Goal: Information Seeking & Learning: Learn about a topic

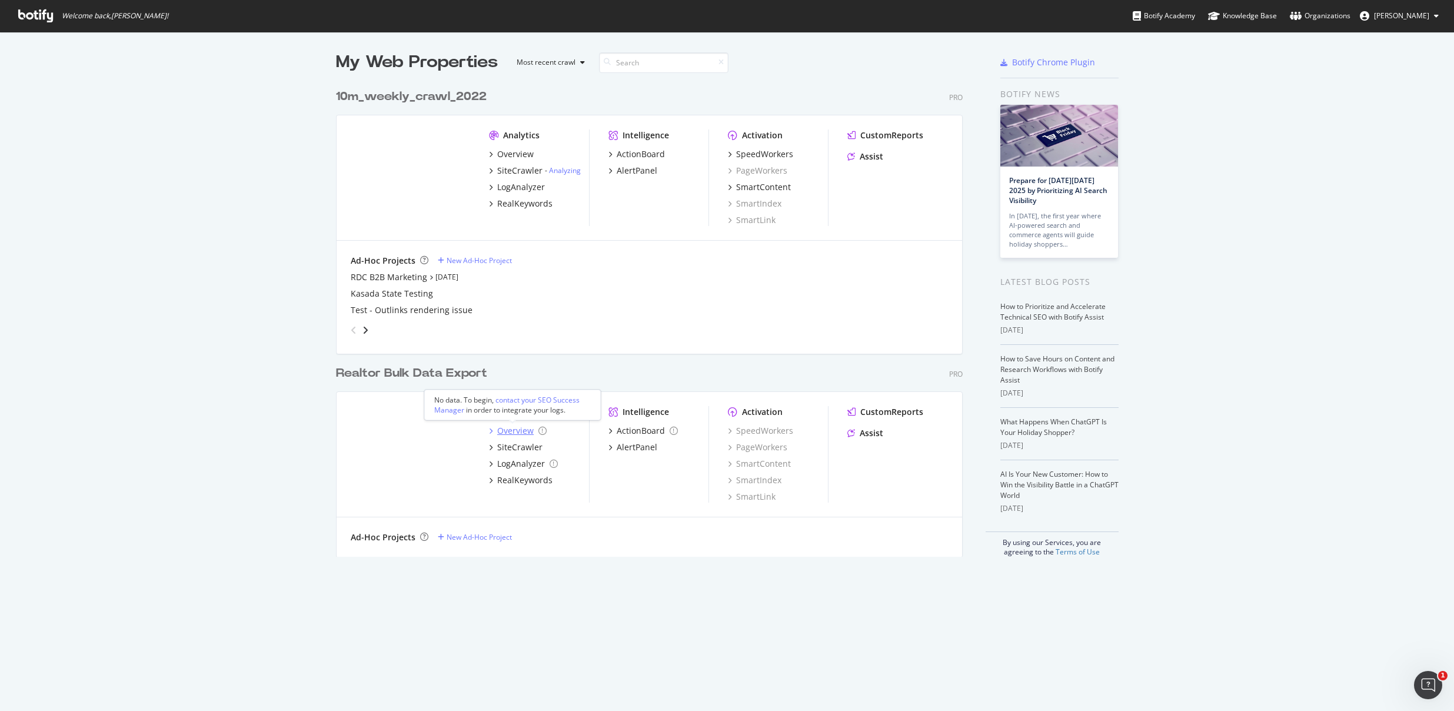
click at [501, 431] on div "Overview" at bounding box center [515, 431] width 36 height 12
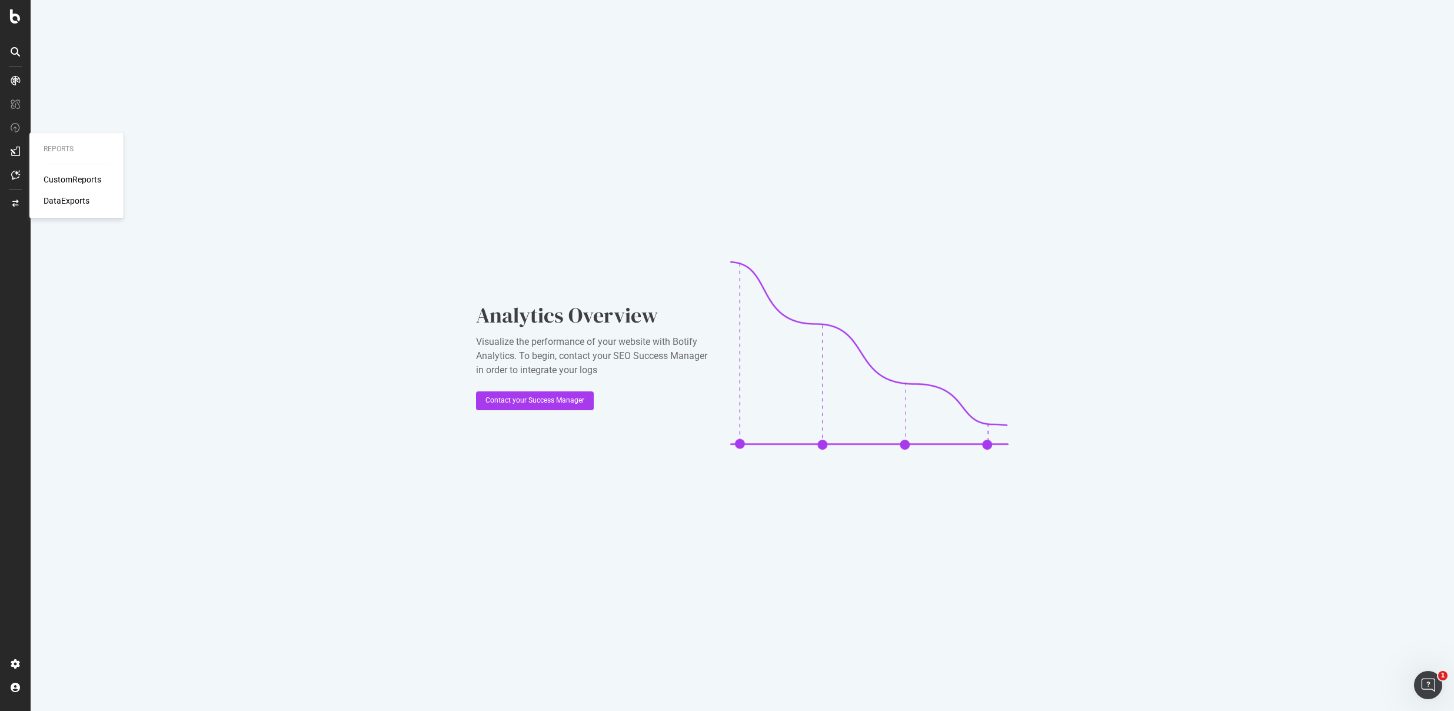
click at [74, 174] on div "CustomReports" at bounding box center [73, 180] width 58 height 12
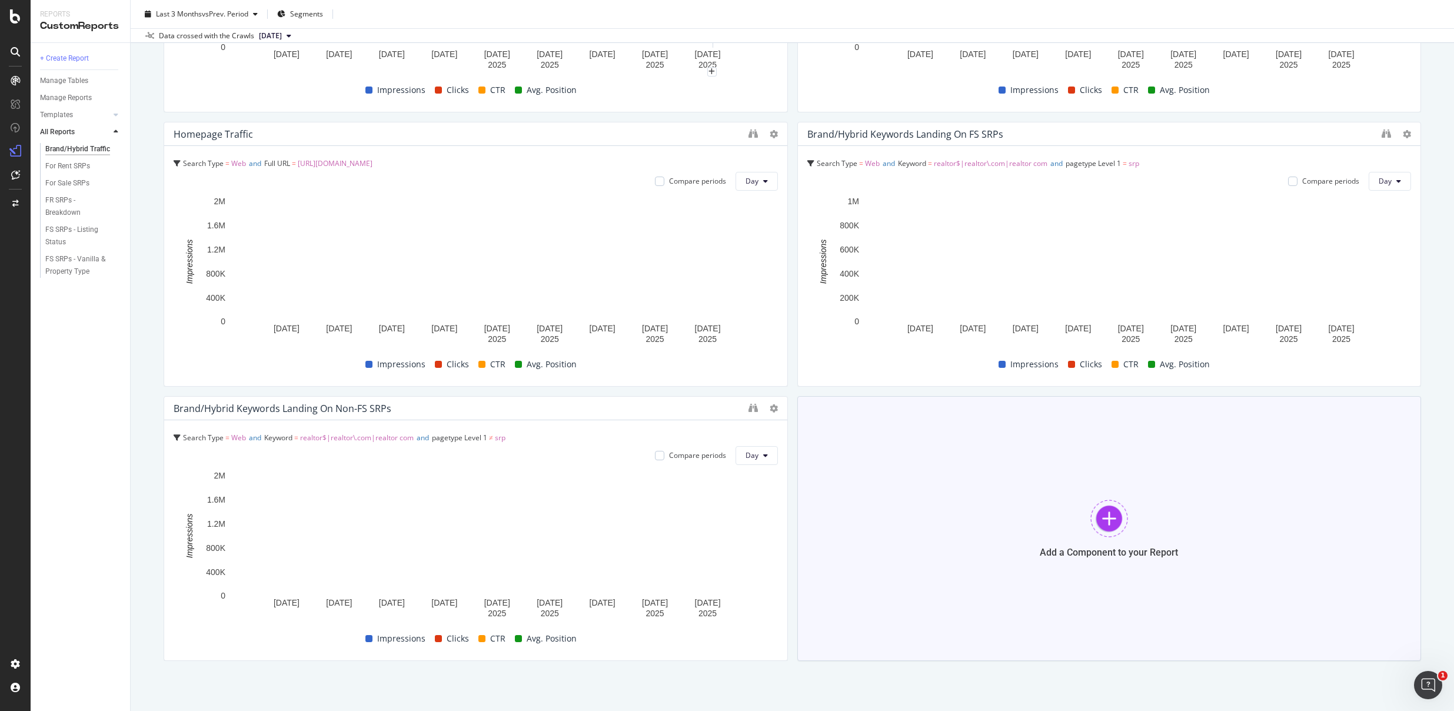
scroll to position [308, 0]
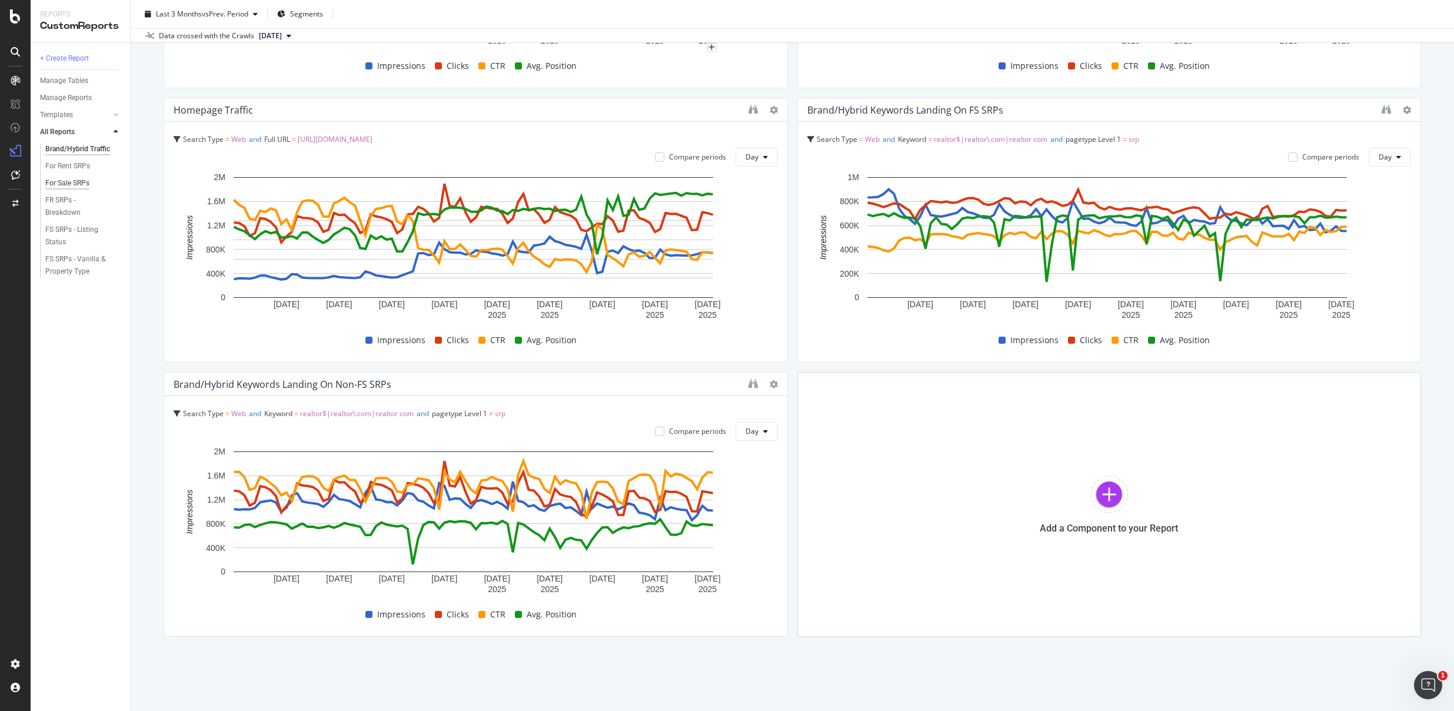
click at [69, 182] on div "For Sale SRPs" at bounding box center [67, 183] width 44 height 12
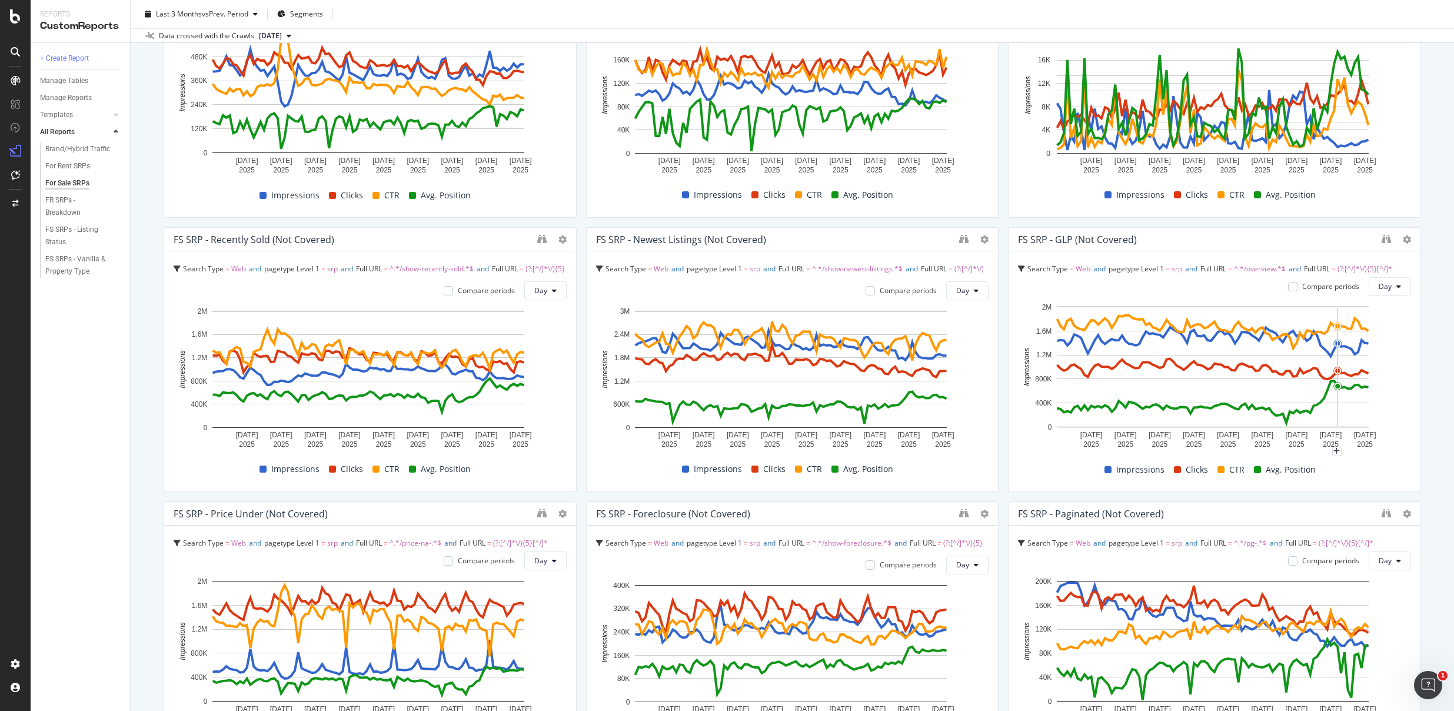
scroll to position [730, 0]
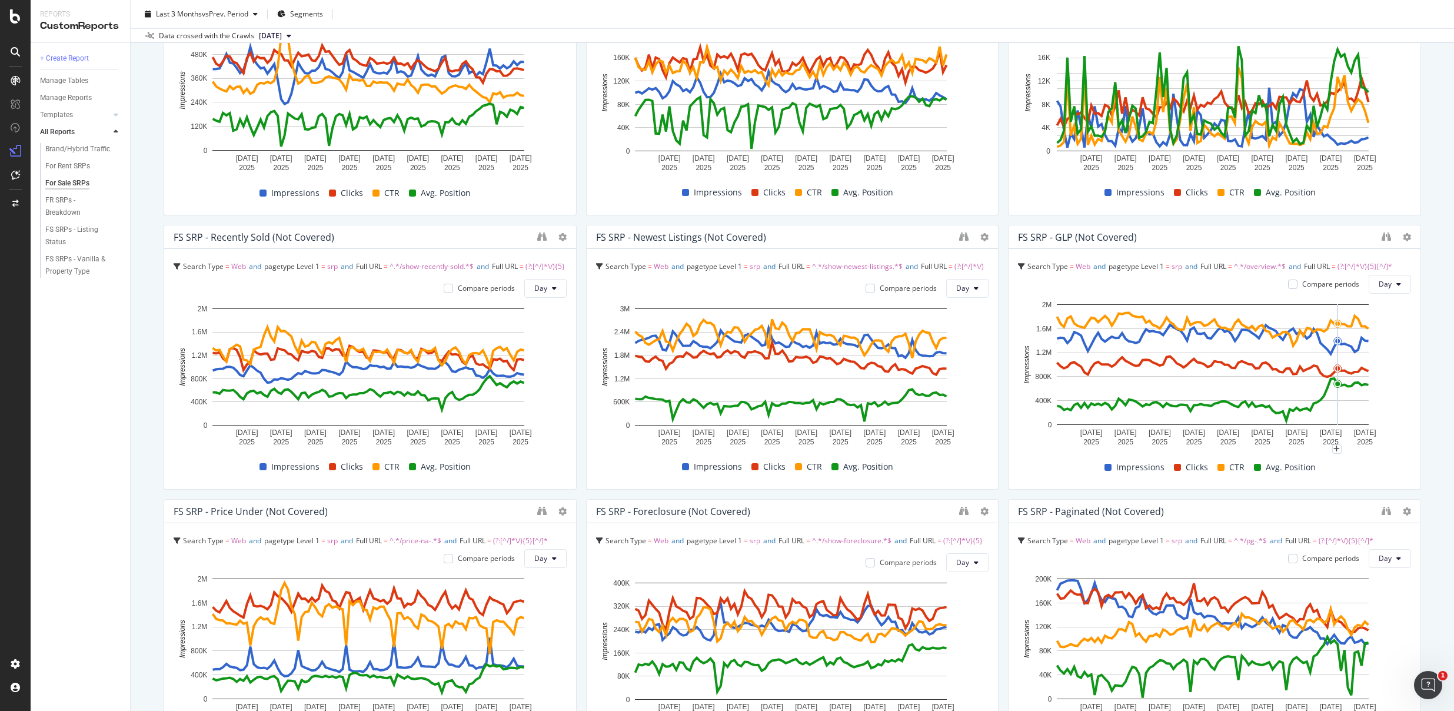
click at [1422, 379] on div "For Sale SRPs For Sale SRPs Realtor Bulk Data Export Clone Schedule Email Expor…" at bounding box center [793, 355] width 1324 height 711
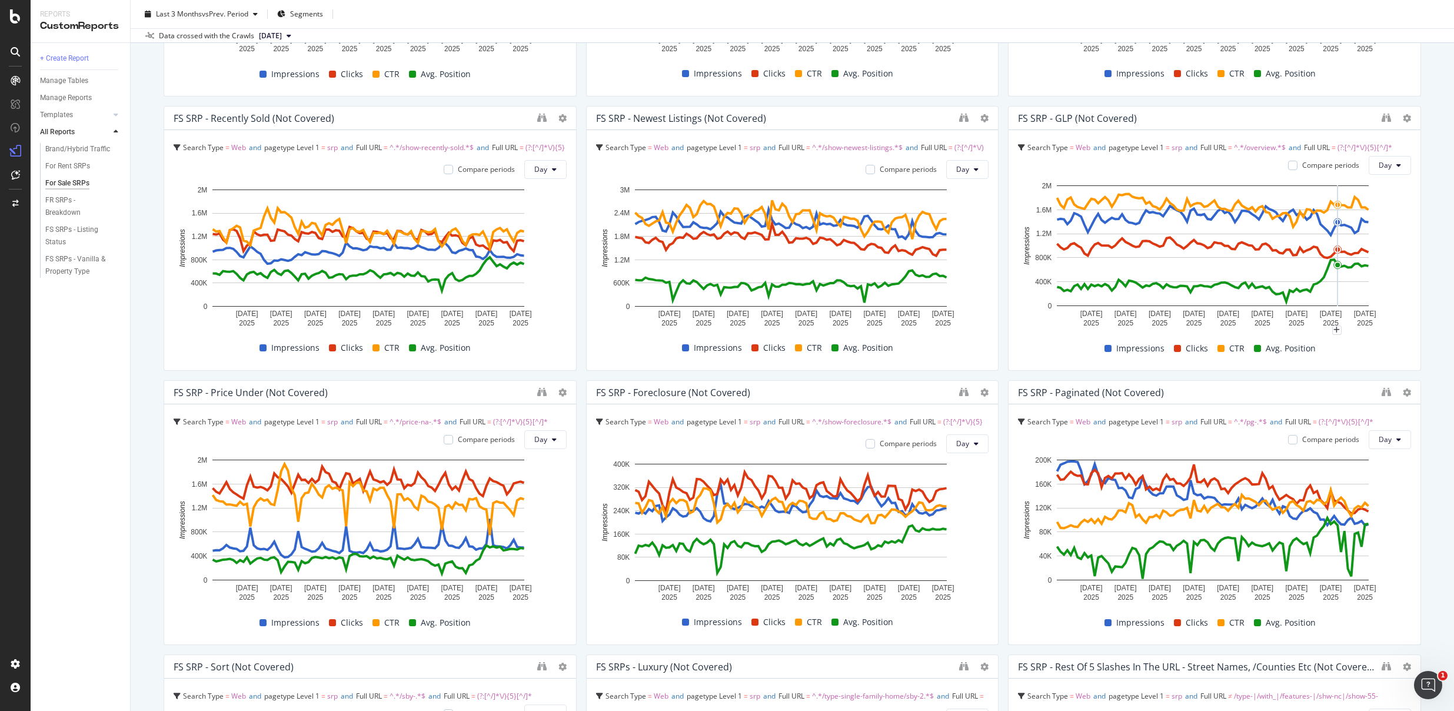
scroll to position [858, 0]
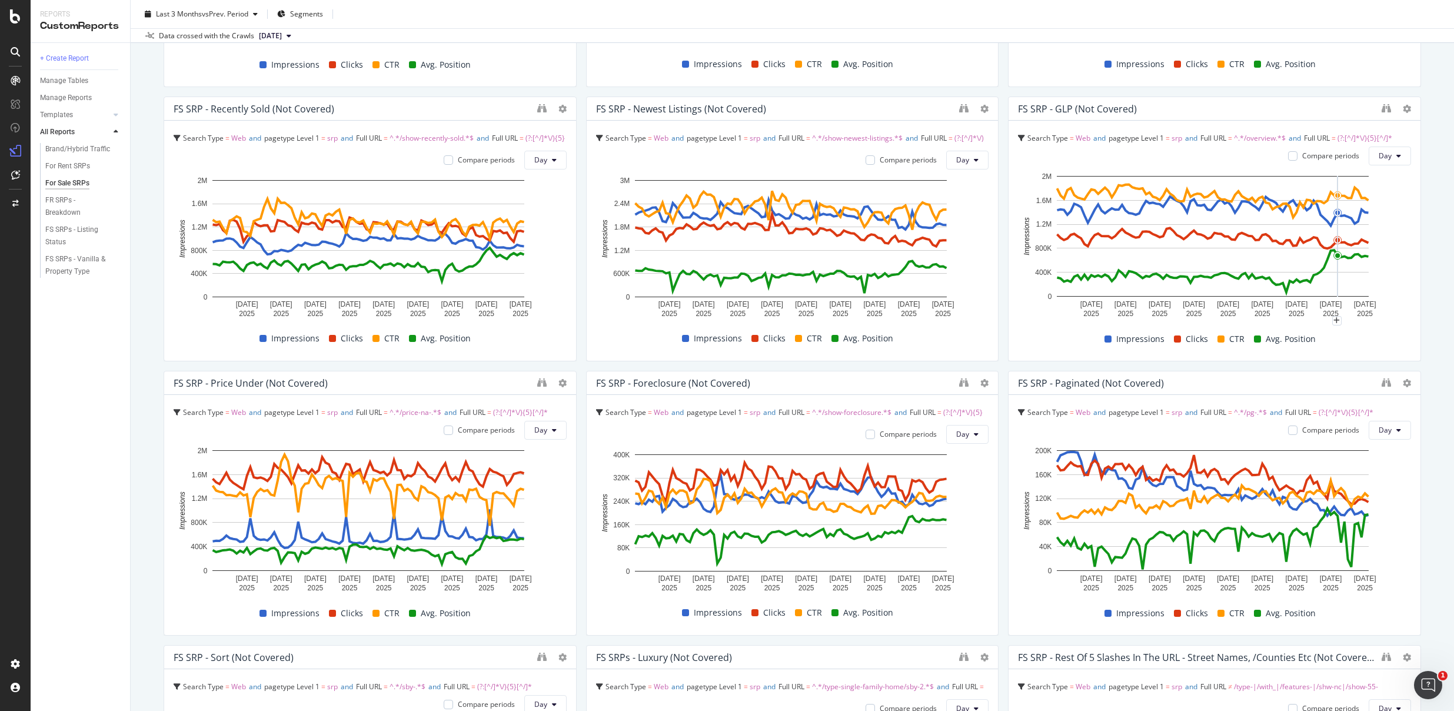
click at [1428, 387] on div "For Sale SRPs For Sale SRPs Realtor Bulk Data Export Clone Schedule Email Expor…" at bounding box center [793, 355] width 1324 height 711
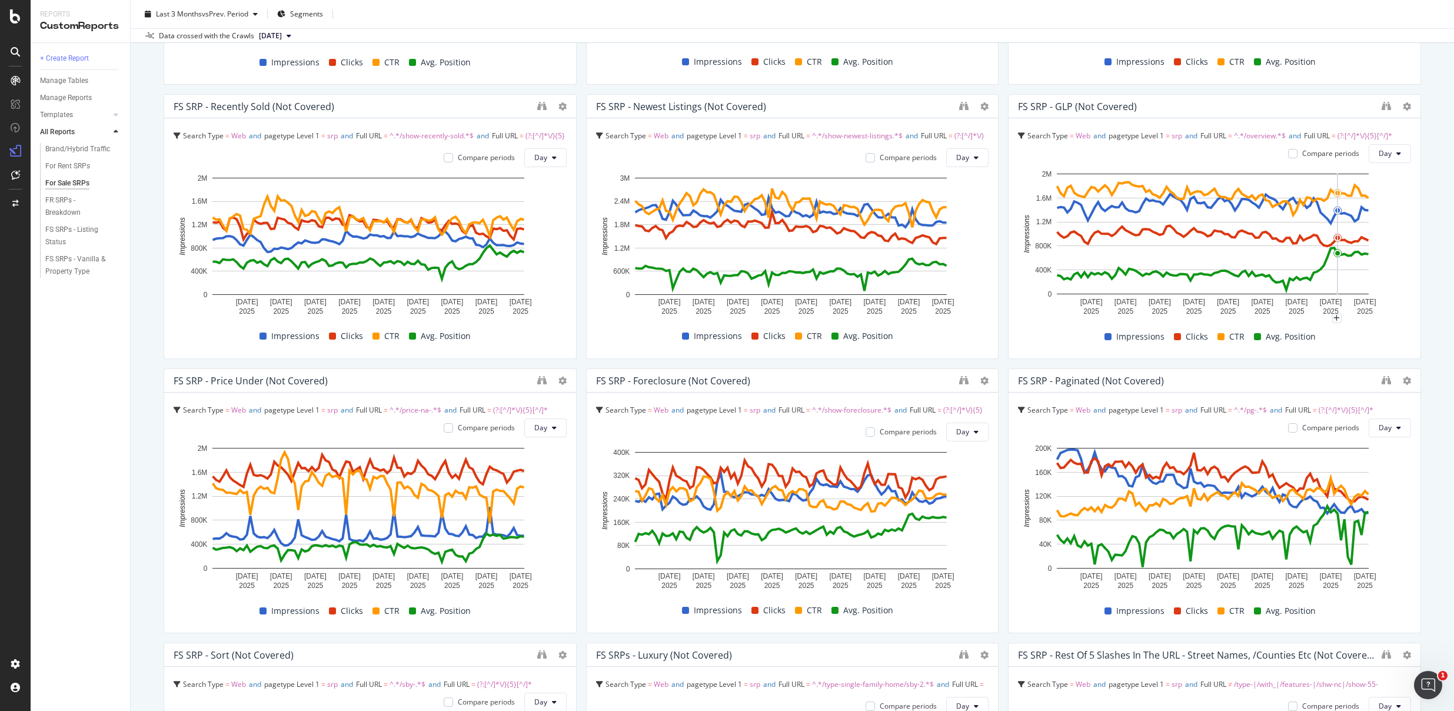
click at [1427, 406] on div "For Sale SRPs For Sale SRPs Realtor Bulk Data Export Clone Schedule Email Expor…" at bounding box center [793, 355] width 1324 height 711
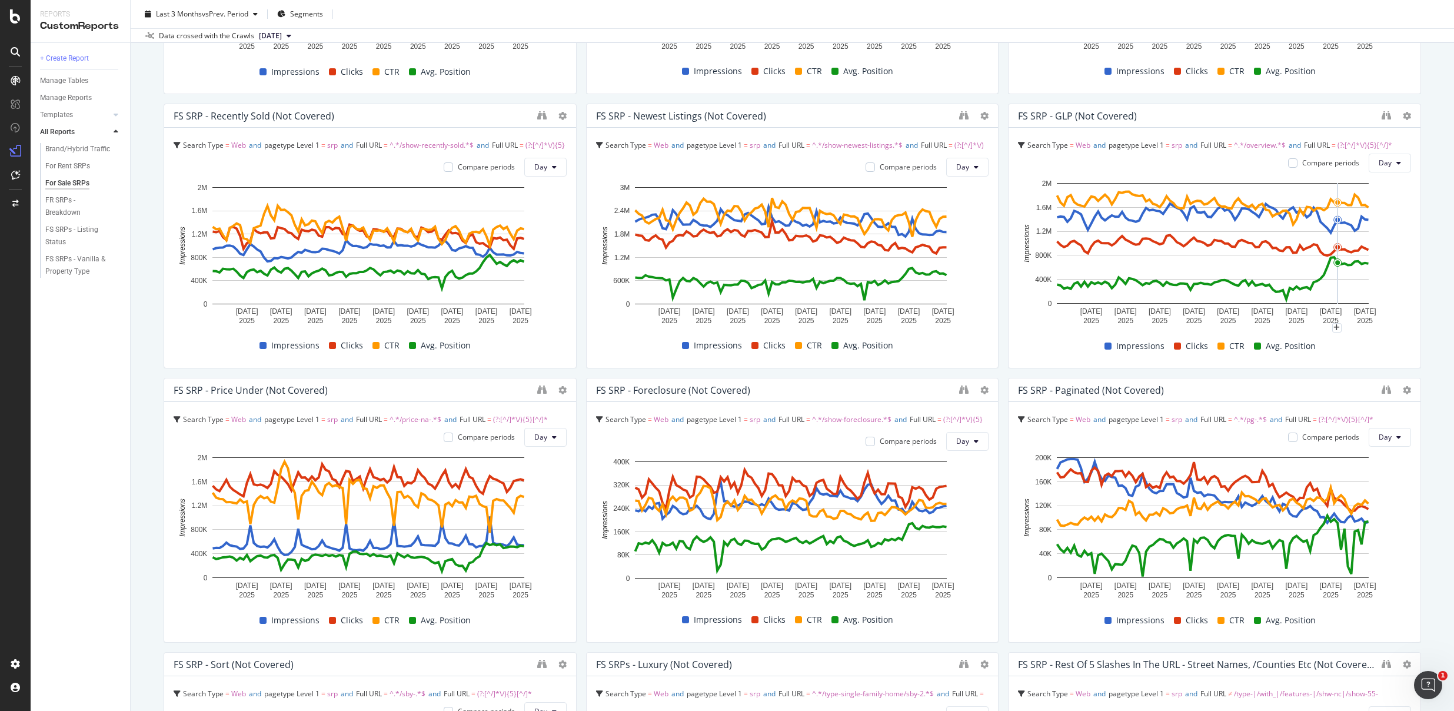
click at [1428, 365] on div "For Sale SRPs For Sale SRPs Realtor Bulk Data Export Clone Schedule Email Expor…" at bounding box center [793, 355] width 1324 height 711
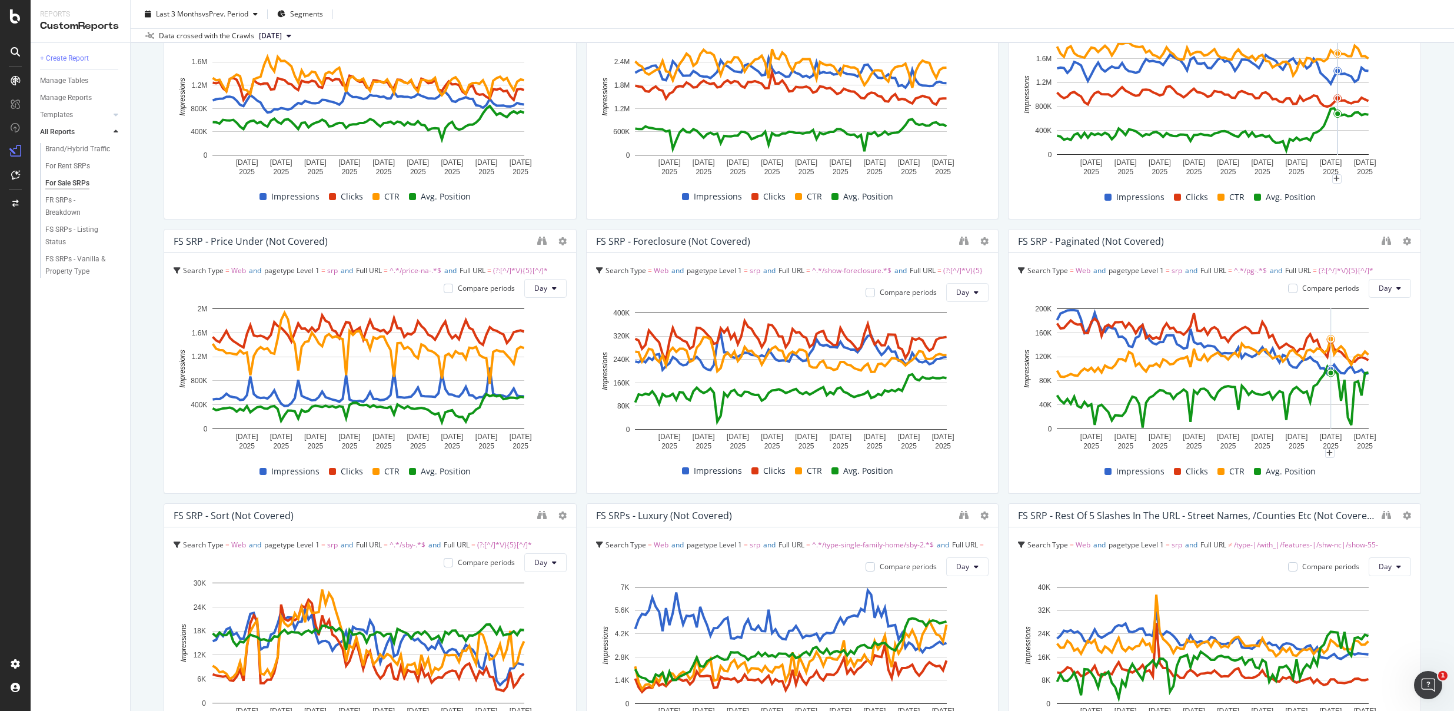
scroll to position [1326, 0]
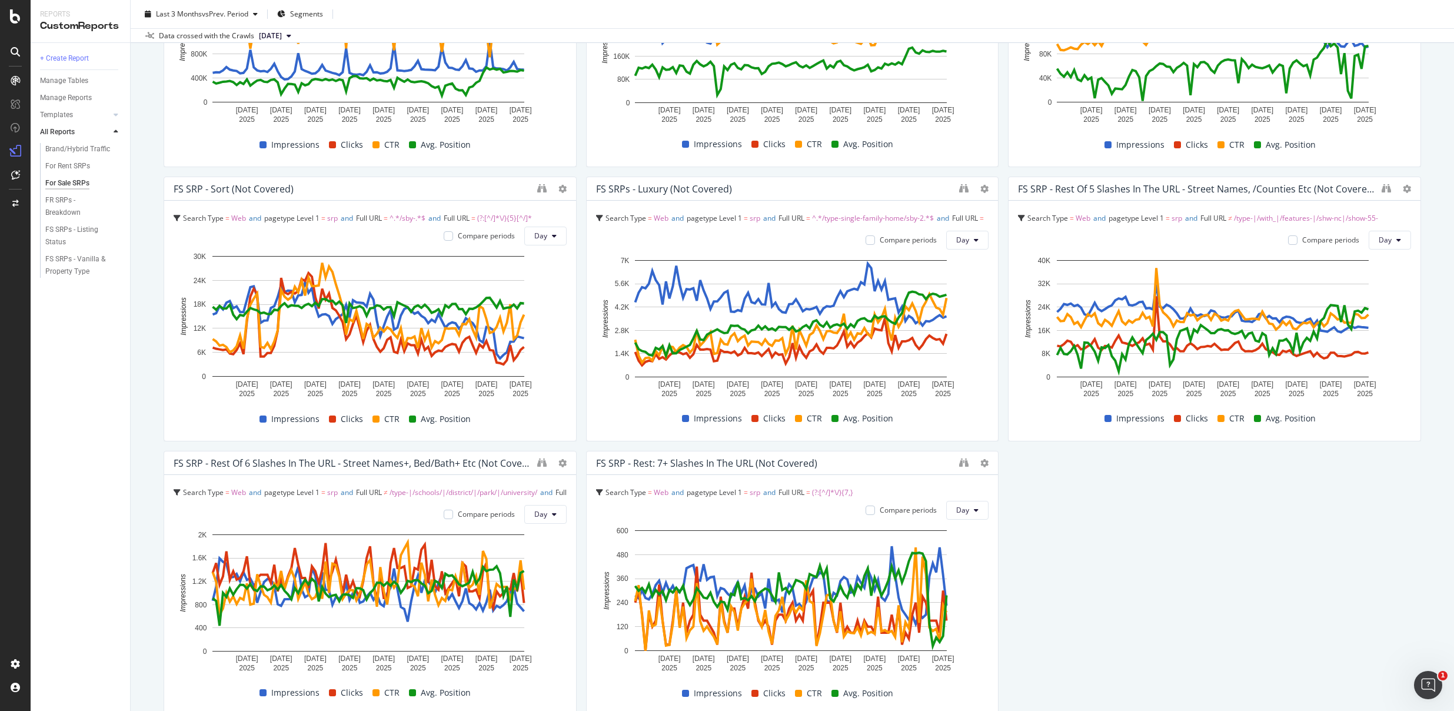
click at [1424, 192] on div "For Sale SRPs For Sale SRPs Realtor Bulk Data Export Clone Schedule Email Expor…" at bounding box center [793, 355] width 1324 height 711
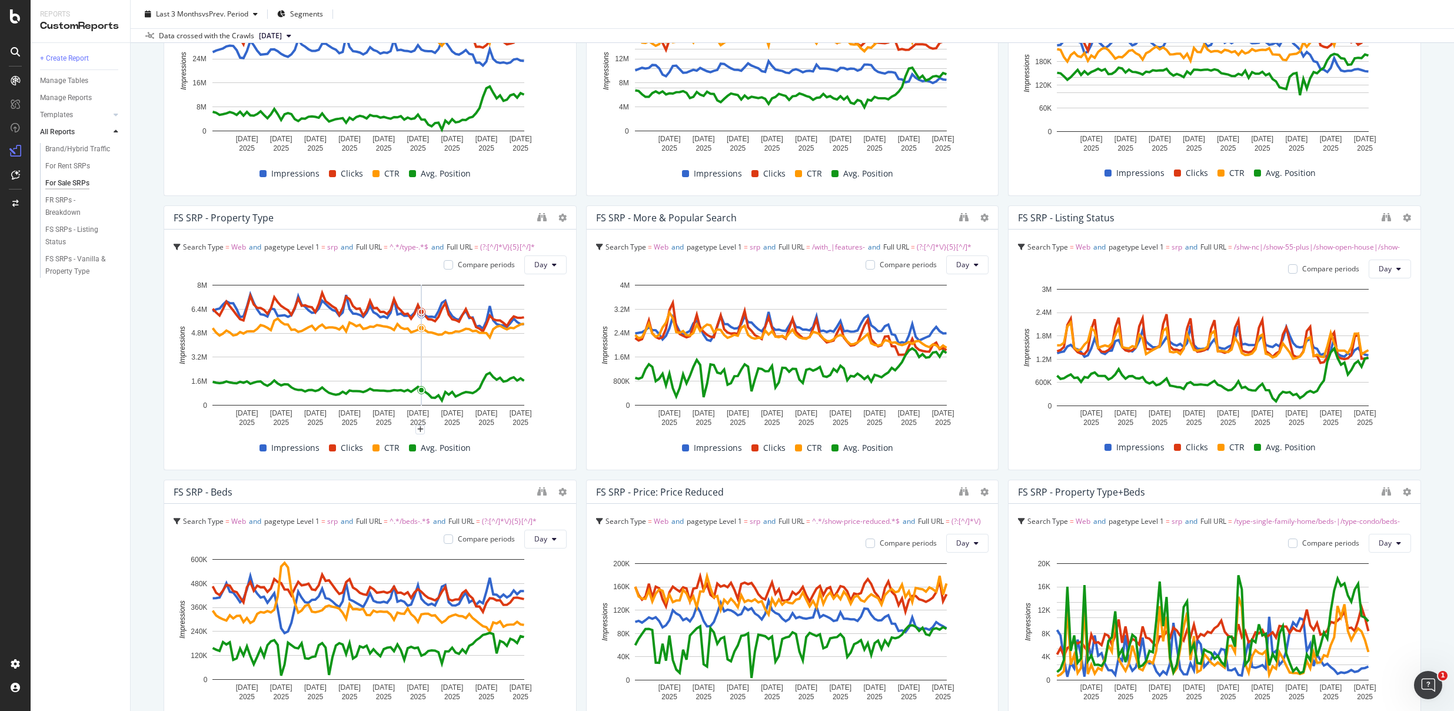
scroll to position [0, 0]
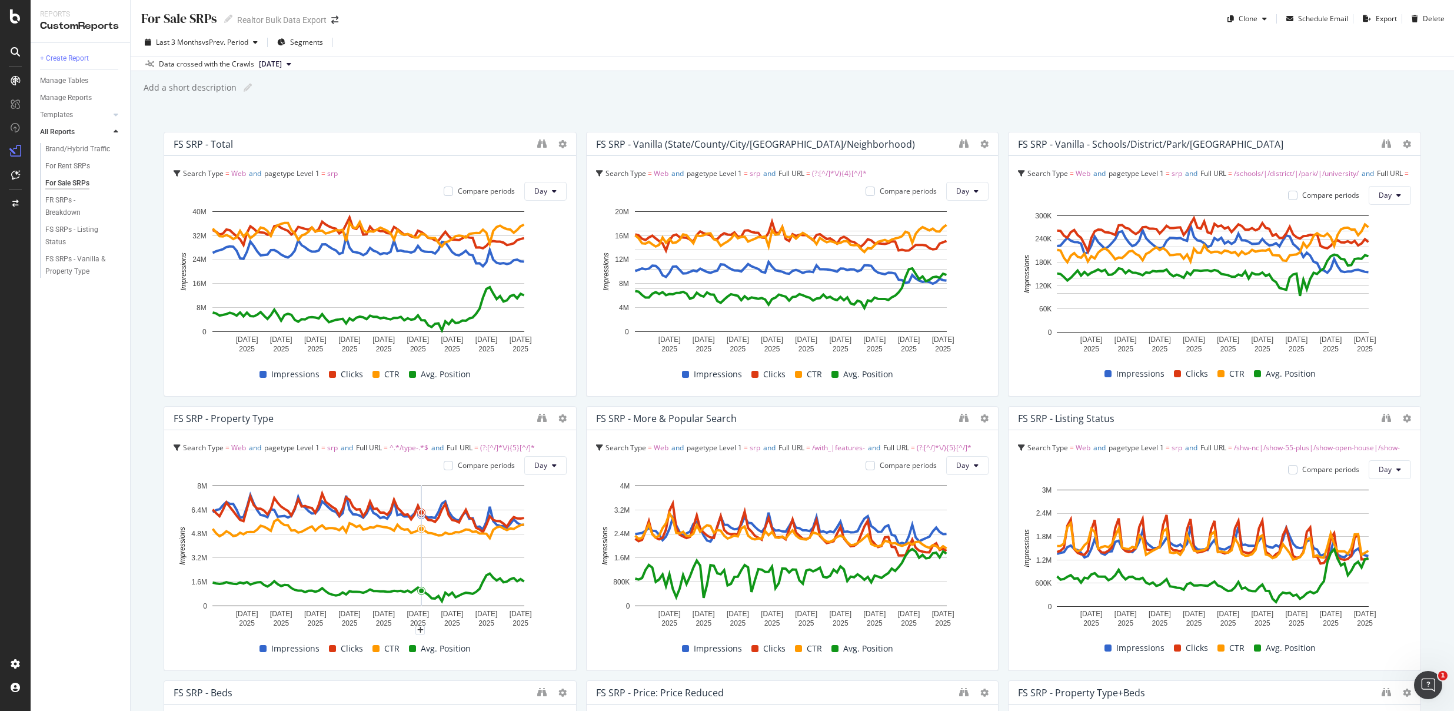
click at [630, 25] on div "For Sale SRPs For Sale SRPs Realtor Bulk Data Export Clone Schedule Email Expor…" at bounding box center [793, 14] width 1324 height 28
